Goal: Information Seeking & Learning: Learn about a topic

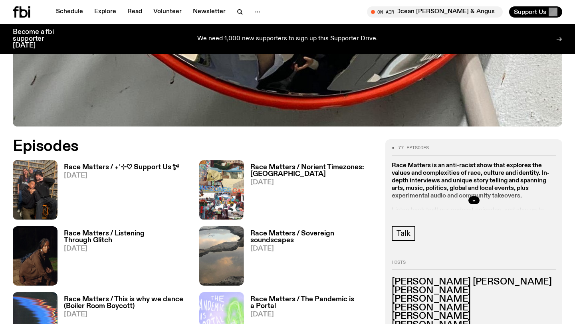
scroll to position [304, 0]
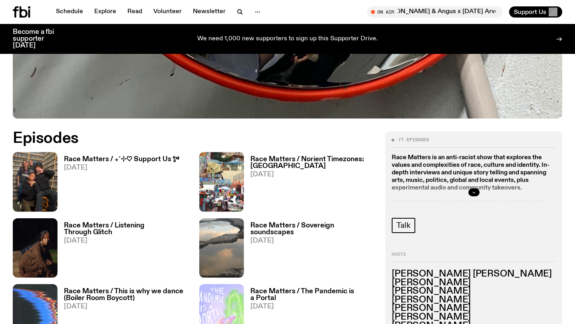
click at [473, 193] on icon "button" at bounding box center [474, 192] width 3 height 1
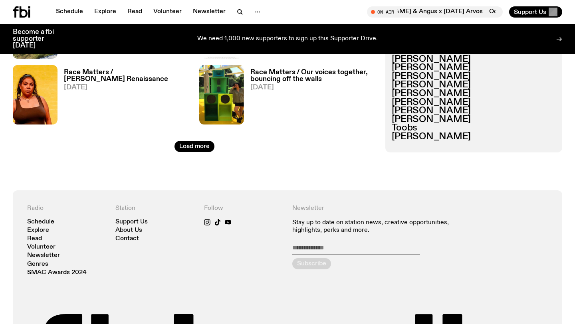
scroll to position [1381, 0]
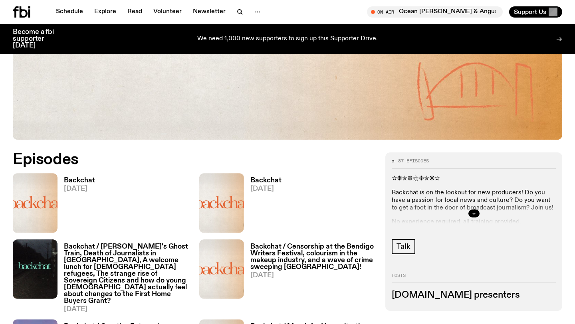
scroll to position [297, 0]
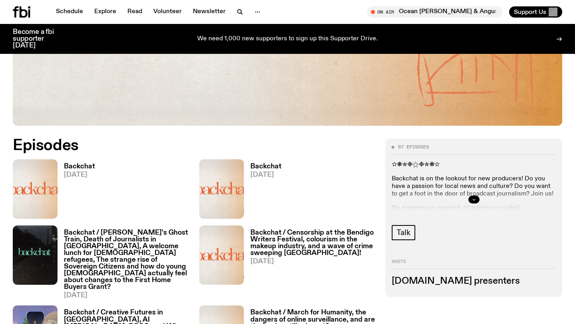
click at [477, 201] on button "button" at bounding box center [474, 200] width 11 height 8
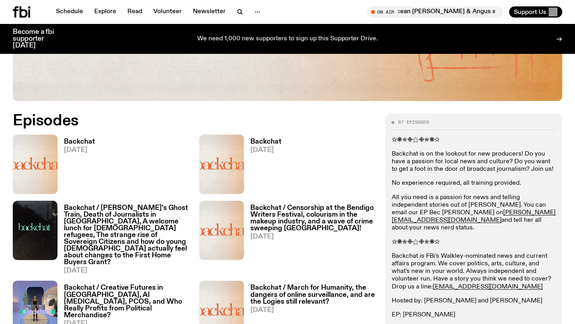
scroll to position [326, 0]
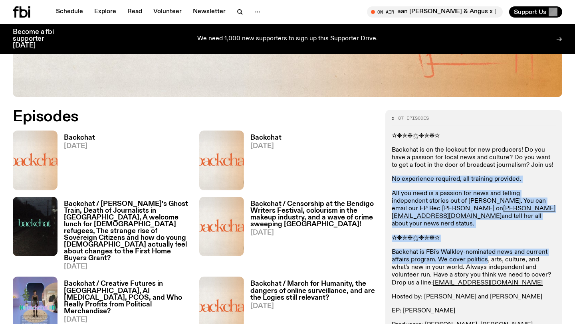
drag, startPoint x: 467, startPoint y: 175, endPoint x: 486, endPoint y: 253, distance: 80.3
click at [486, 253] on div "✫❋✯❉⚝❉✯❋✫ Backchat is on the lookout for new producers! Do you have a passion f…" at bounding box center [474, 239] width 164 height 212
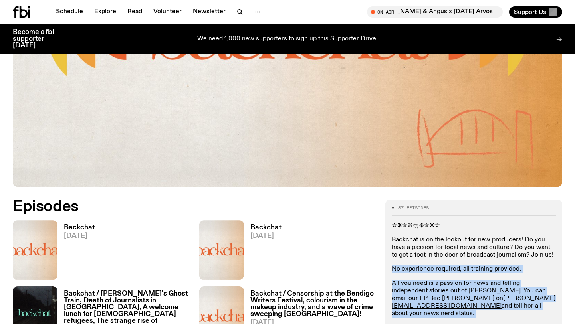
scroll to position [0, 0]
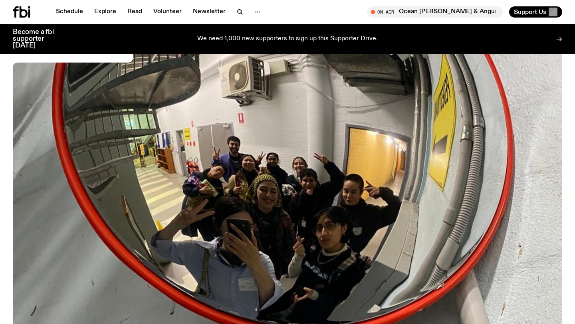
scroll to position [66, 0]
